Goal: Task Accomplishment & Management: Complete application form

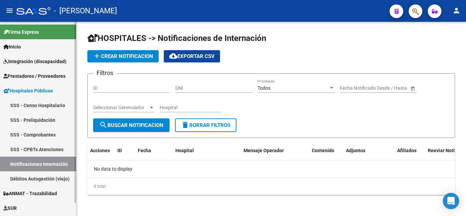
click at [46, 122] on link "SSS - Preliquidación" at bounding box center [38, 120] width 76 height 15
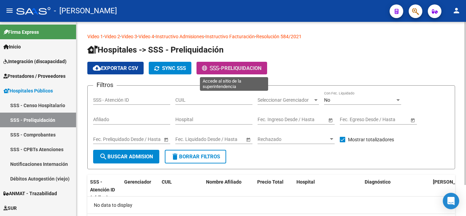
click at [204, 64] on button "- PRELIQUIDACION" at bounding box center [232, 68] width 71 height 13
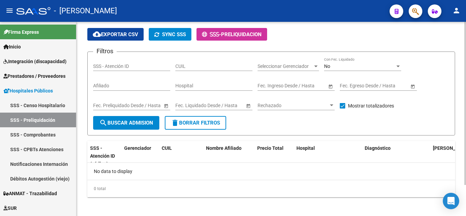
scroll to position [34, 0]
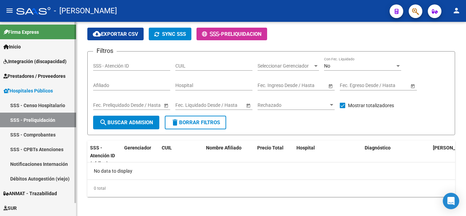
click at [59, 138] on link "SSS - Comprobantes" at bounding box center [38, 134] width 76 height 15
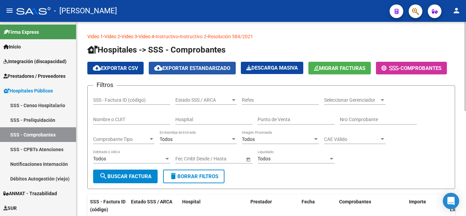
click at [229, 73] on button "cloud_download Exportar Estandarizado" at bounding box center [192, 68] width 87 height 13
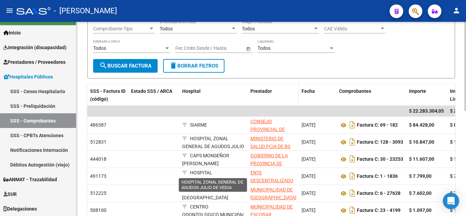
scroll to position [92, 0]
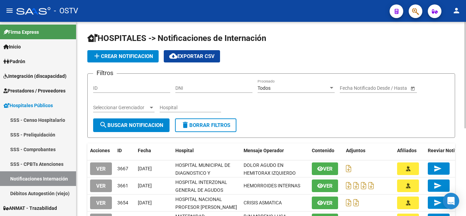
click at [128, 59] on span "add Crear Notificacion" at bounding box center [123, 56] width 60 height 6
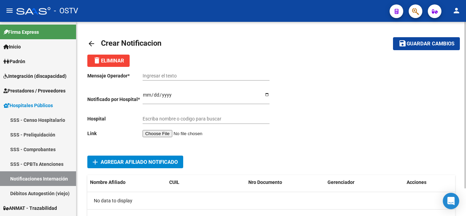
scroll to position [32, 0]
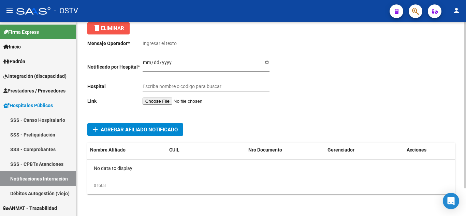
click at [127, 28] on button "delete Eliminar" at bounding box center [108, 28] width 42 height 12
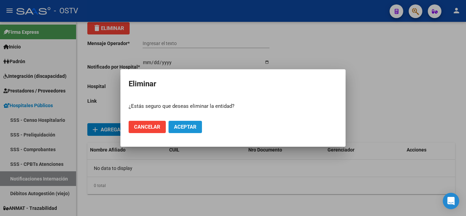
click at [177, 127] on span "Aceptar" at bounding box center [185, 127] width 23 height 6
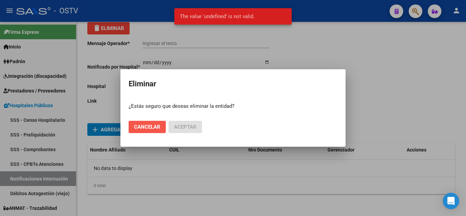
click at [142, 129] on span "Cancelar" at bounding box center [147, 127] width 26 height 6
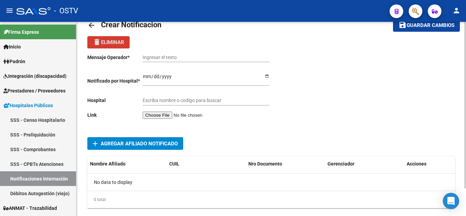
scroll to position [0, 0]
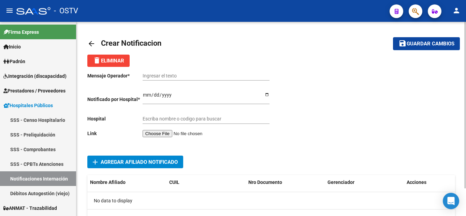
click at [172, 137] on div "Mensaje Operador * Ingresar el texto Notificado por Hospital * Ingresar el fech…" at bounding box center [179, 106] width 184 height 78
click at [171, 133] on input "file" at bounding box center [186, 133] width 86 height 7
click at [95, 47] on mat-icon "arrow_back" at bounding box center [91, 44] width 8 height 8
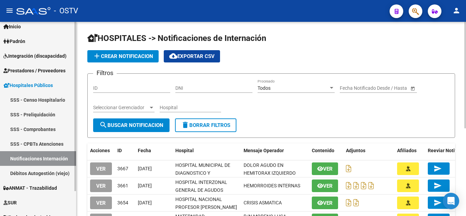
scroll to position [29, 0]
